Goal: Information Seeking & Learning: Learn about a topic

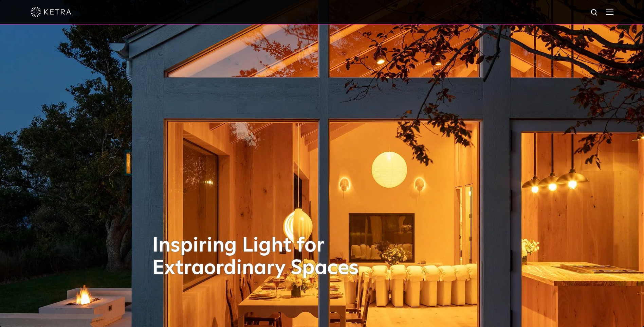
click at [610, 15] on div at bounding box center [322, 12] width 583 height 24
click at [614, 13] on img at bounding box center [609, 11] width 7 height 6
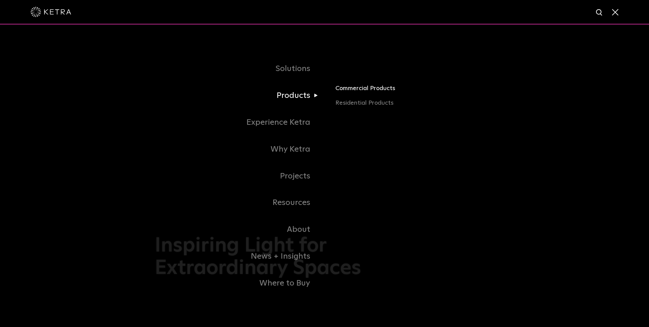
click at [348, 88] on link "Commercial Products" at bounding box center [414, 90] width 159 height 15
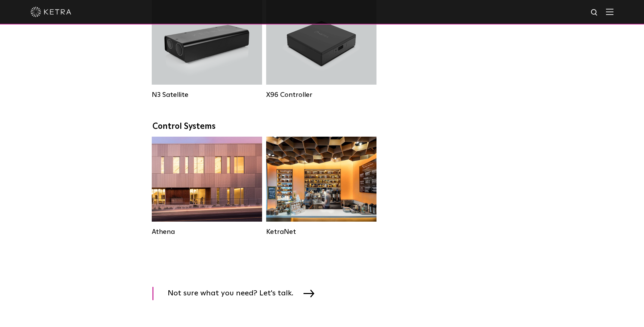
scroll to position [914, 0]
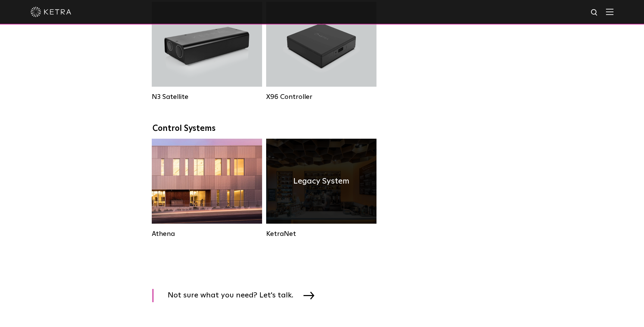
click at [313, 219] on div "Legacy System" at bounding box center [321, 181] width 110 height 85
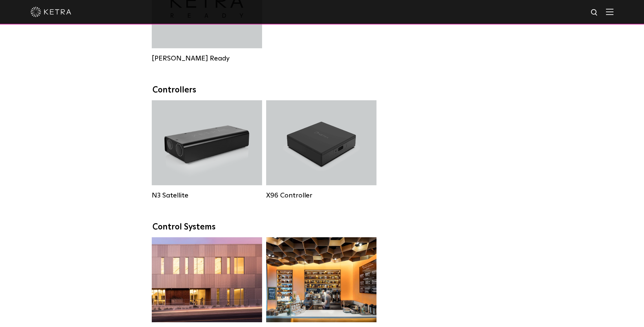
scroll to position [778, 0]
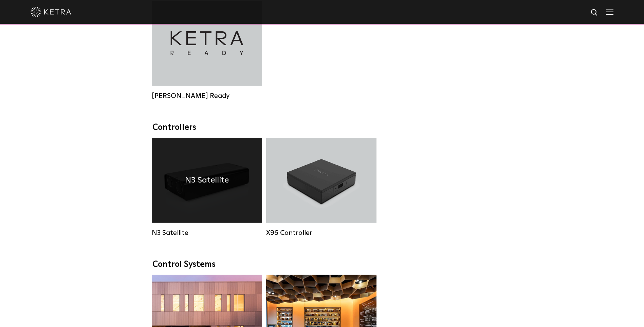
click at [204, 202] on div "N3 Satellite" at bounding box center [207, 180] width 110 height 85
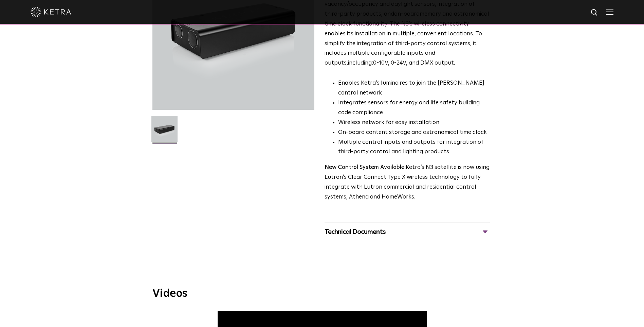
scroll to position [170, 0]
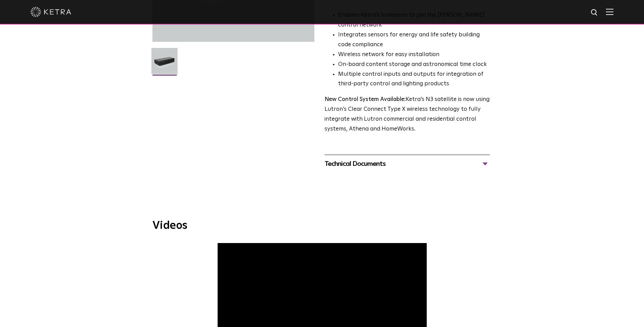
click at [484, 166] on div "Technical Documents" at bounding box center [407, 163] width 165 height 11
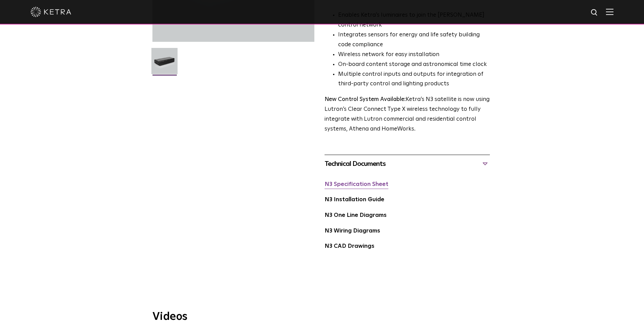
click at [378, 185] on link "N3 Specification Sheet" at bounding box center [357, 184] width 64 height 6
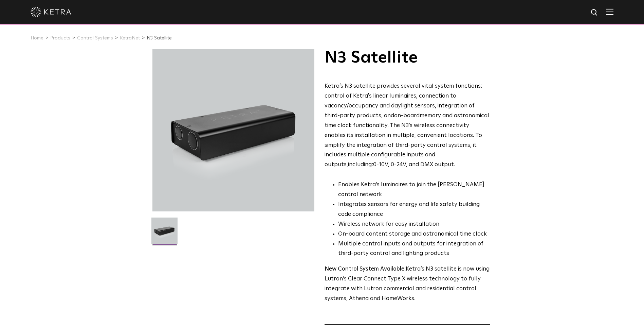
scroll to position [0, 0]
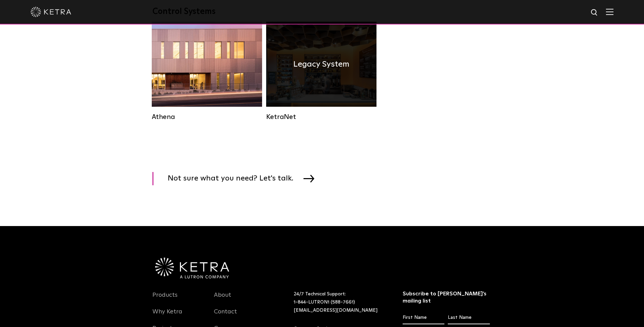
click at [317, 97] on div "Legacy System" at bounding box center [321, 64] width 110 height 85
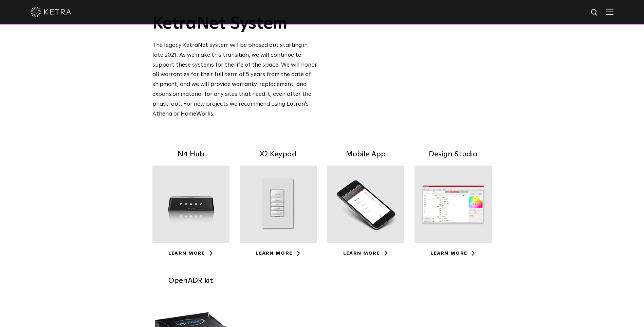
scroll to position [68, 0]
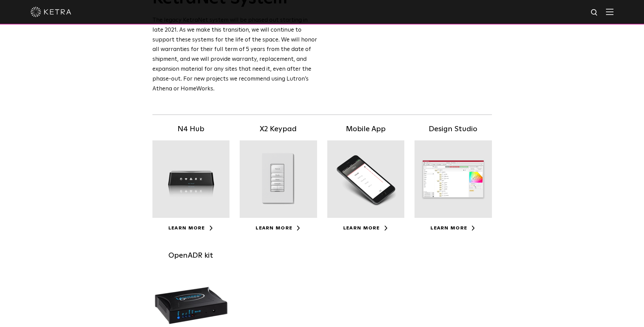
click at [196, 172] on div at bounding box center [190, 178] width 77 height 77
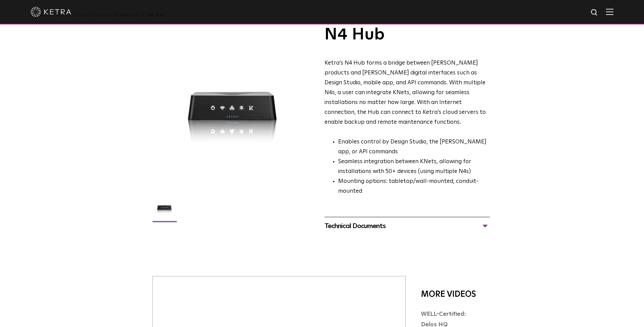
scroll to position [34, 0]
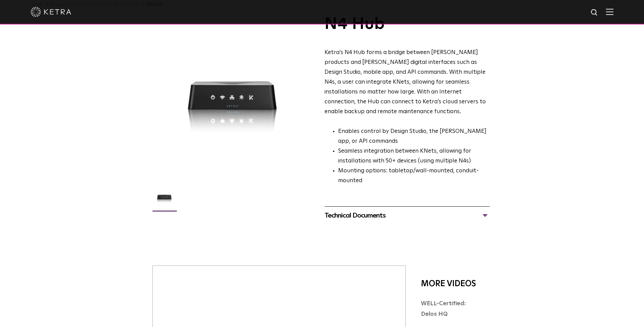
click at [485, 210] on div "Technical Documents" at bounding box center [407, 215] width 165 height 11
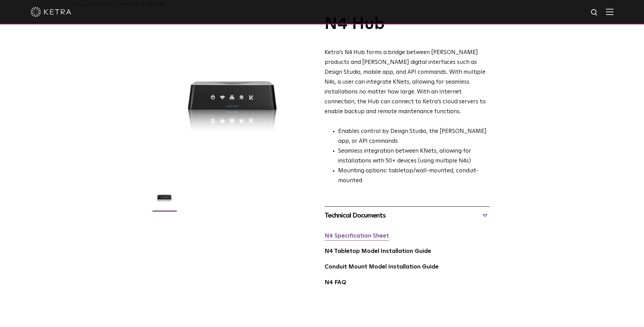
click at [374, 233] on link "N4 Specification Sheet" at bounding box center [357, 236] width 65 height 6
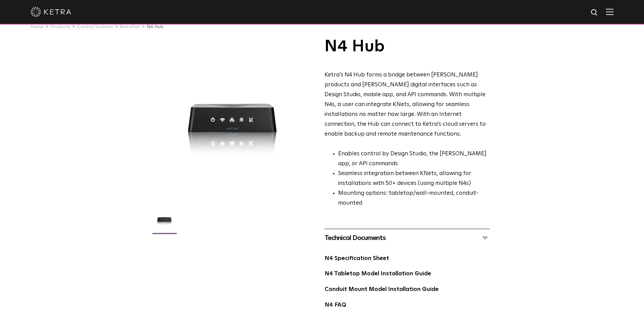
scroll to position [0, 0]
